Goal: Information Seeking & Learning: Understand process/instructions

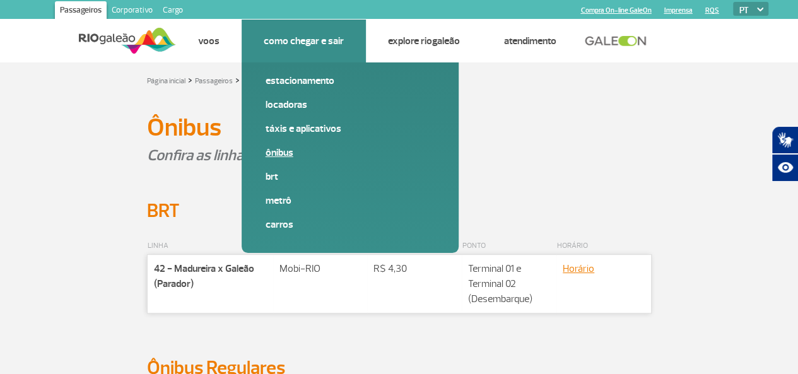
click at [297, 152] on link "Ônibus" at bounding box center [350, 153] width 169 height 14
click at [293, 153] on link "Ônibus" at bounding box center [350, 153] width 169 height 14
click at [293, 152] on link "Ônibus" at bounding box center [350, 153] width 169 height 14
click at [293, 153] on link "Ônibus" at bounding box center [350, 153] width 169 height 14
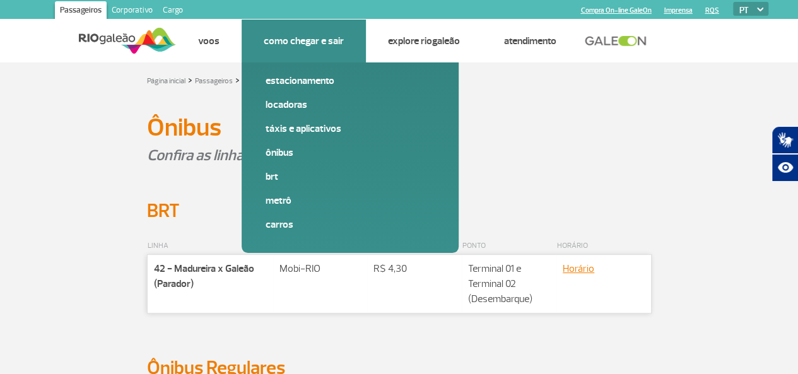
click at [270, 42] on link "Como chegar e sair" at bounding box center [304, 41] width 80 height 13
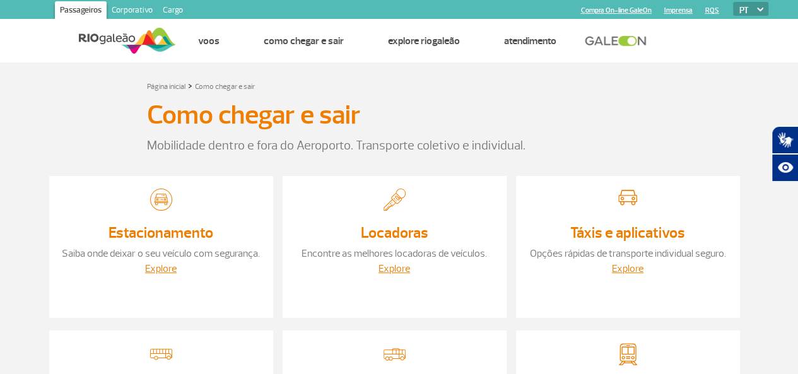
click at [73, 92] on div "Página inicial > Como chegar e sair" at bounding box center [399, 85] width 701 height 15
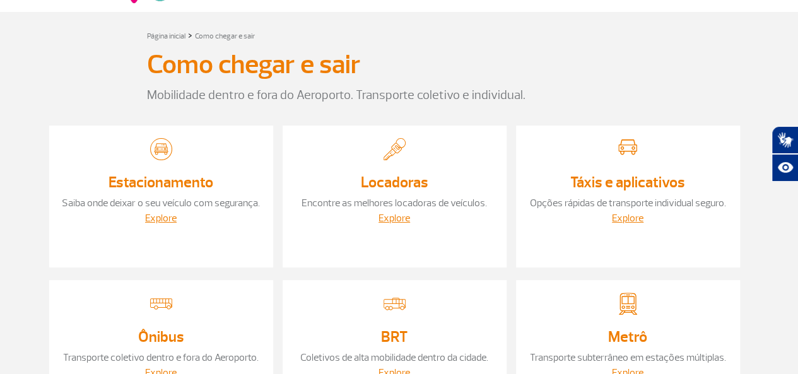
scroll to position [76, 0]
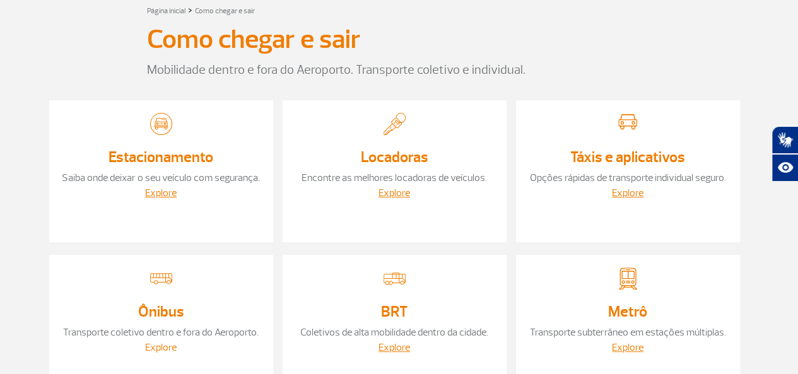
click at [154, 344] on link "Explore" at bounding box center [161, 347] width 32 height 13
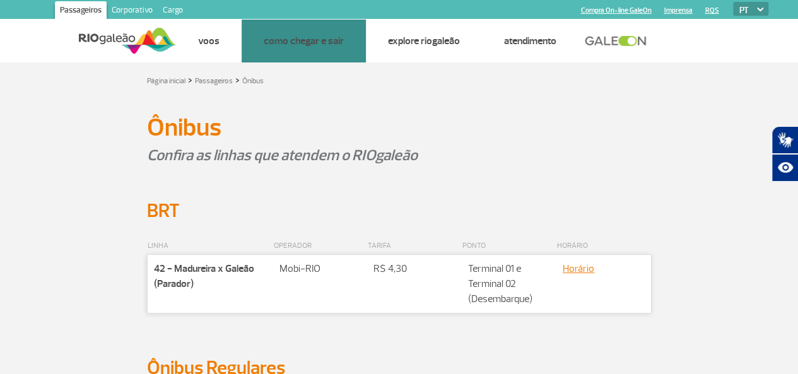
click at [0, 0] on link "BRT" at bounding box center [0, 0] width 0 height 0
